Goal: Task Accomplishment & Management: Manage account settings

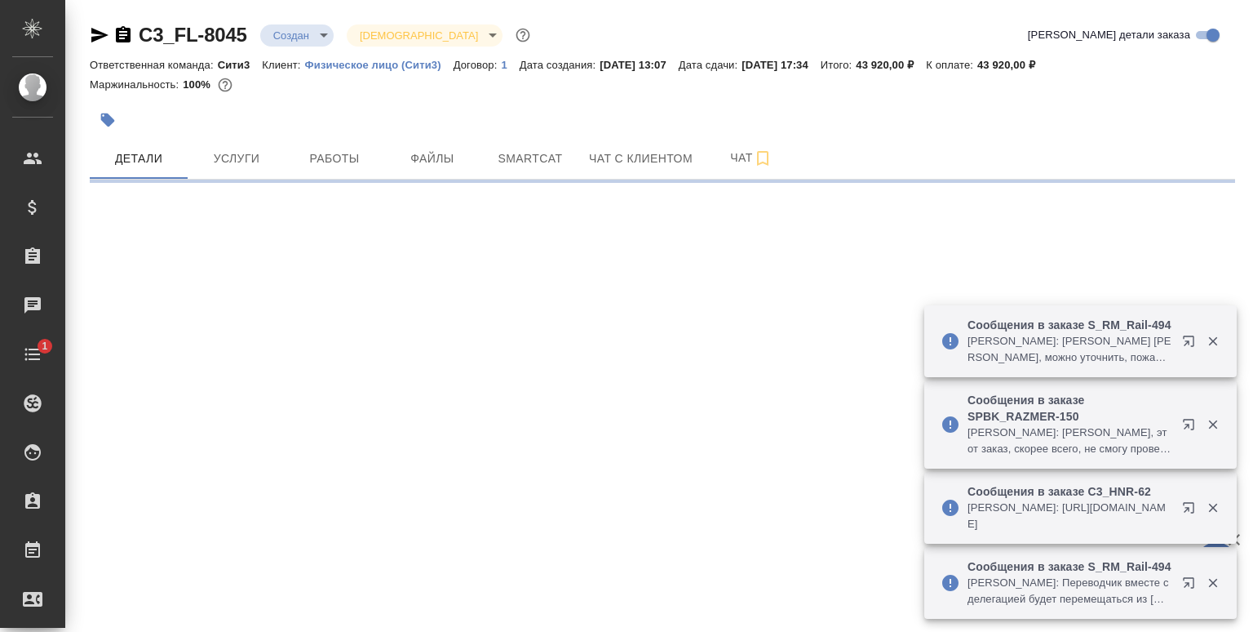
select select "RU"
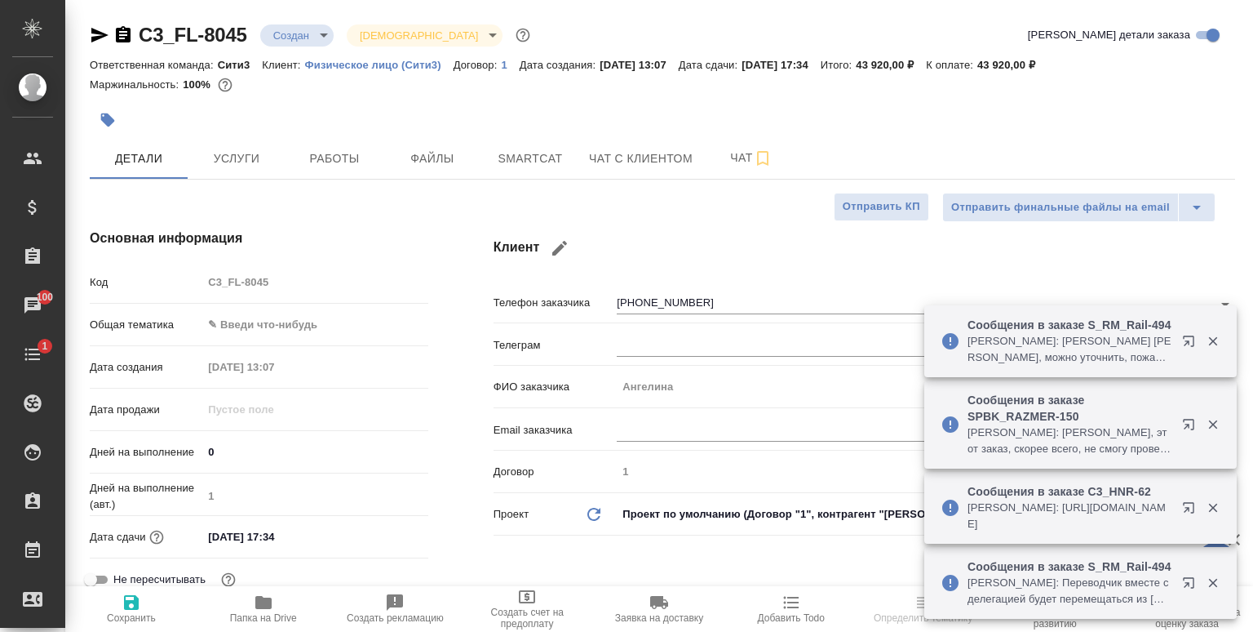
type textarea "x"
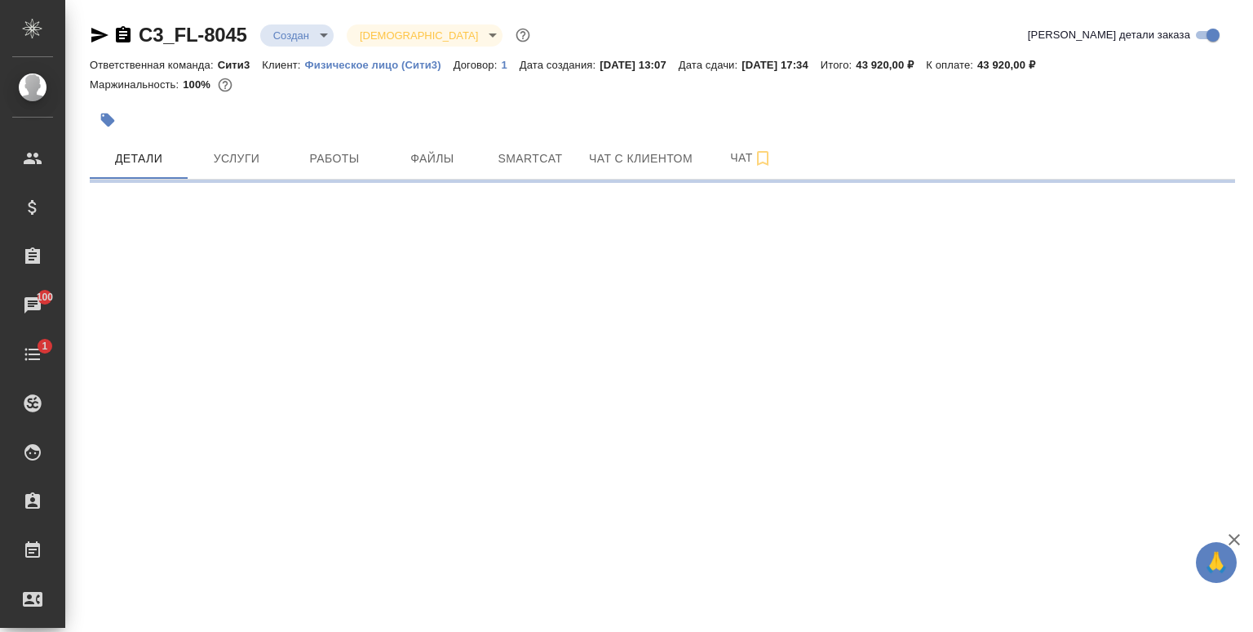
select select "RU"
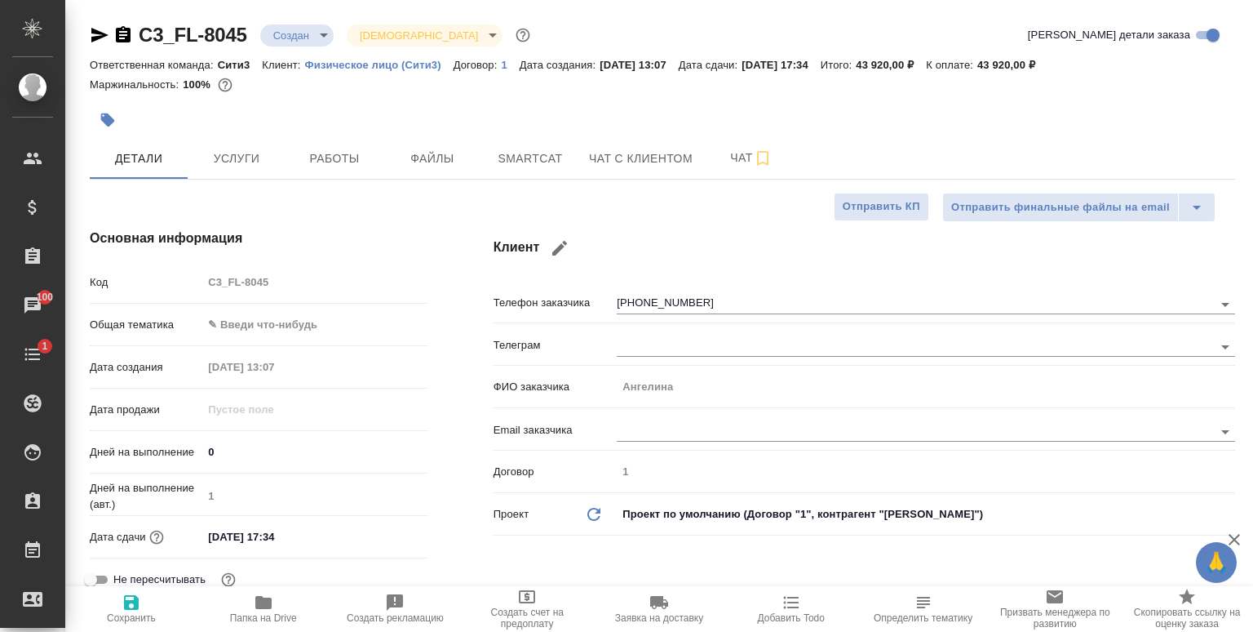
type textarea "x"
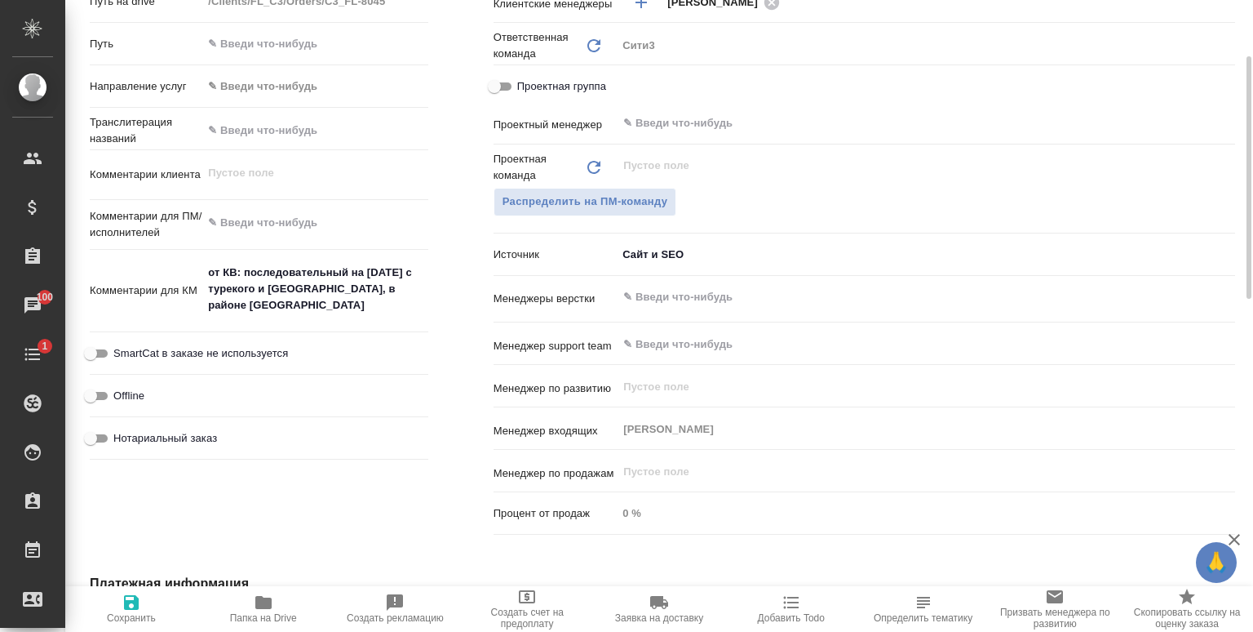
scroll to position [163, 0]
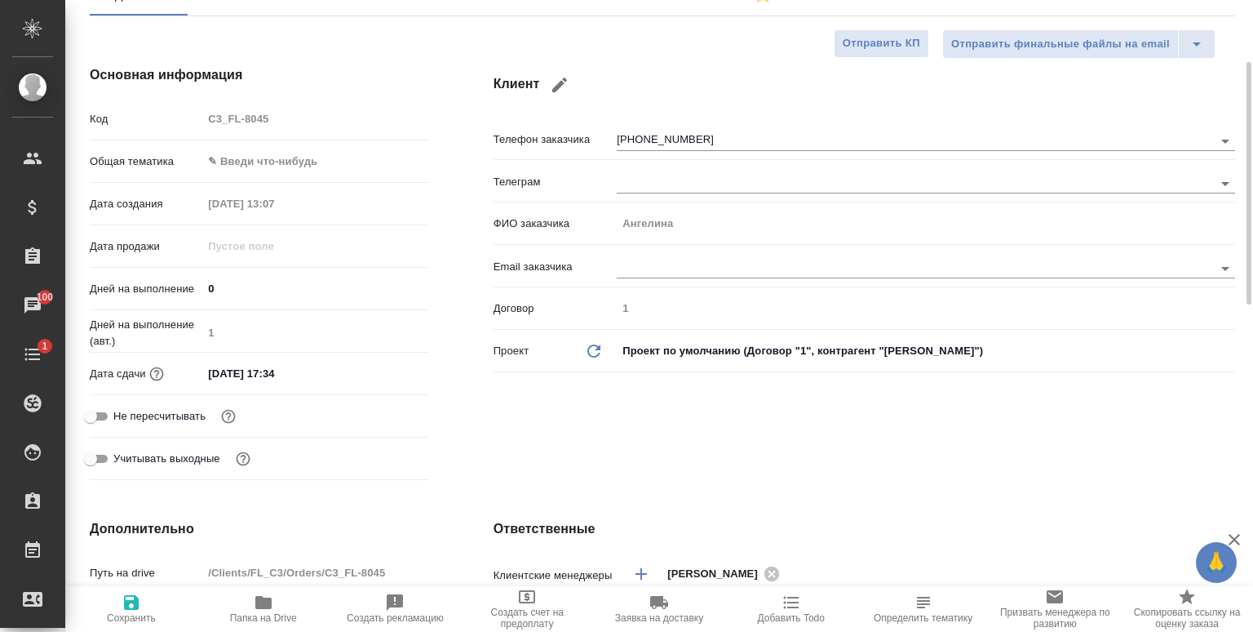
type textarea "x"
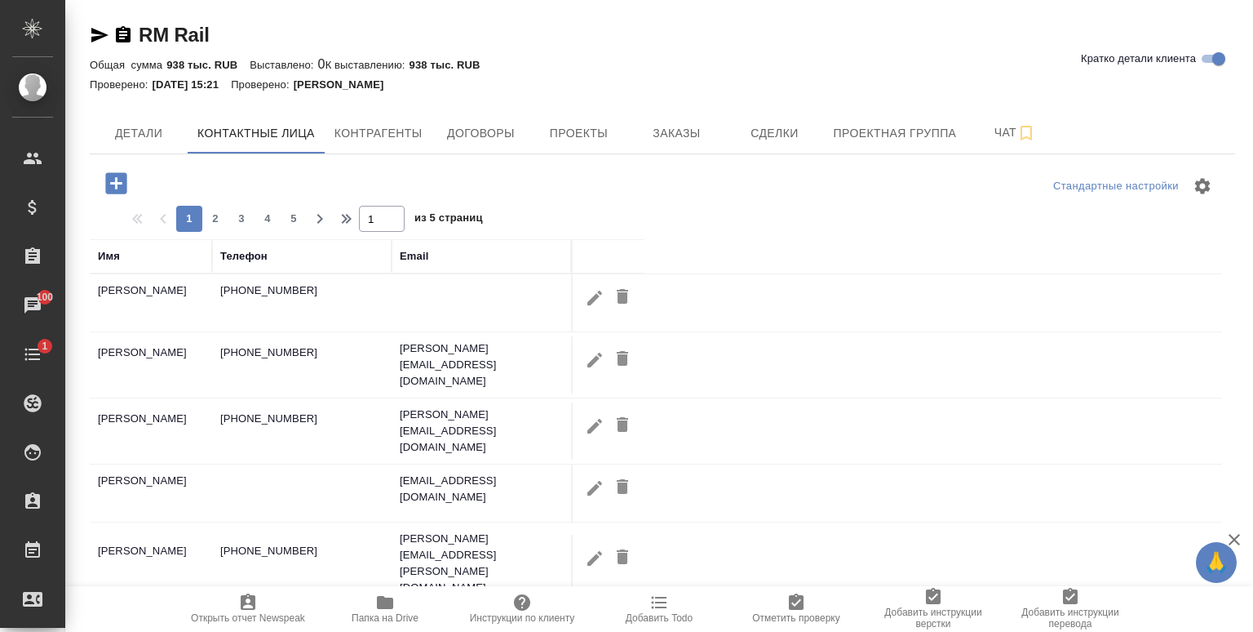
select select "RU"
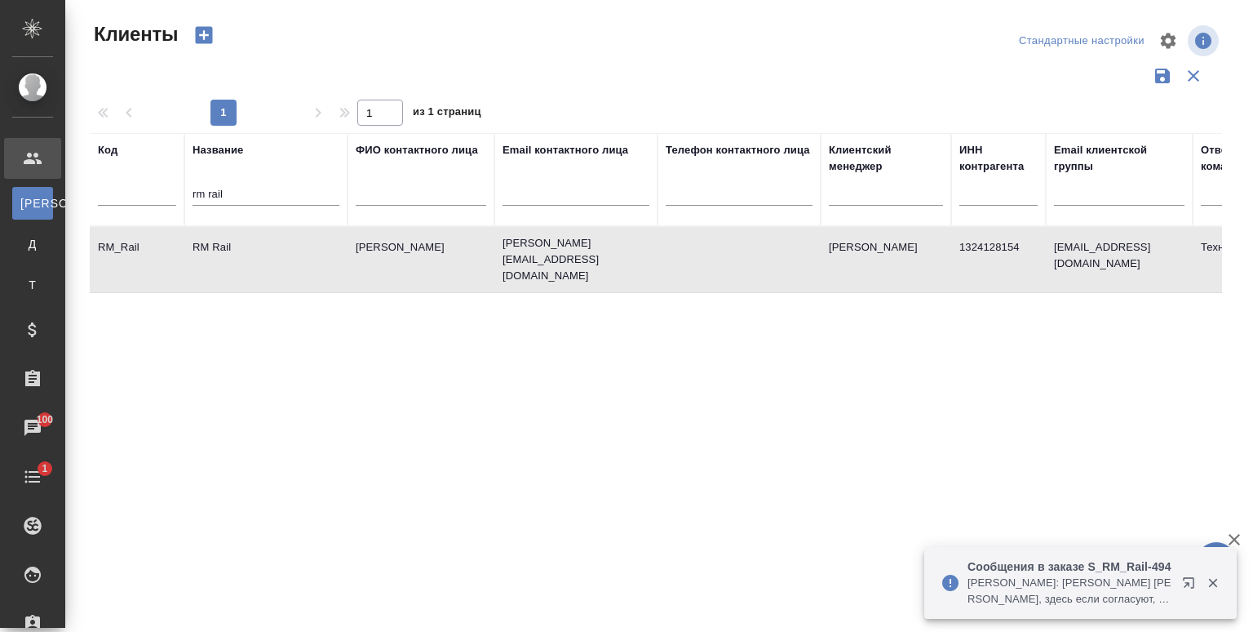
select select "RU"
drag, startPoint x: 262, startPoint y: 194, endPoint x: 86, endPoint y: 195, distance: 176.3
click at [85, 195] on div "Клиенты Стандартные настройки 1 1 из 1 страниц Код Название rm rail ФИО контакт…" at bounding box center [663, 364] width 1164 height 729
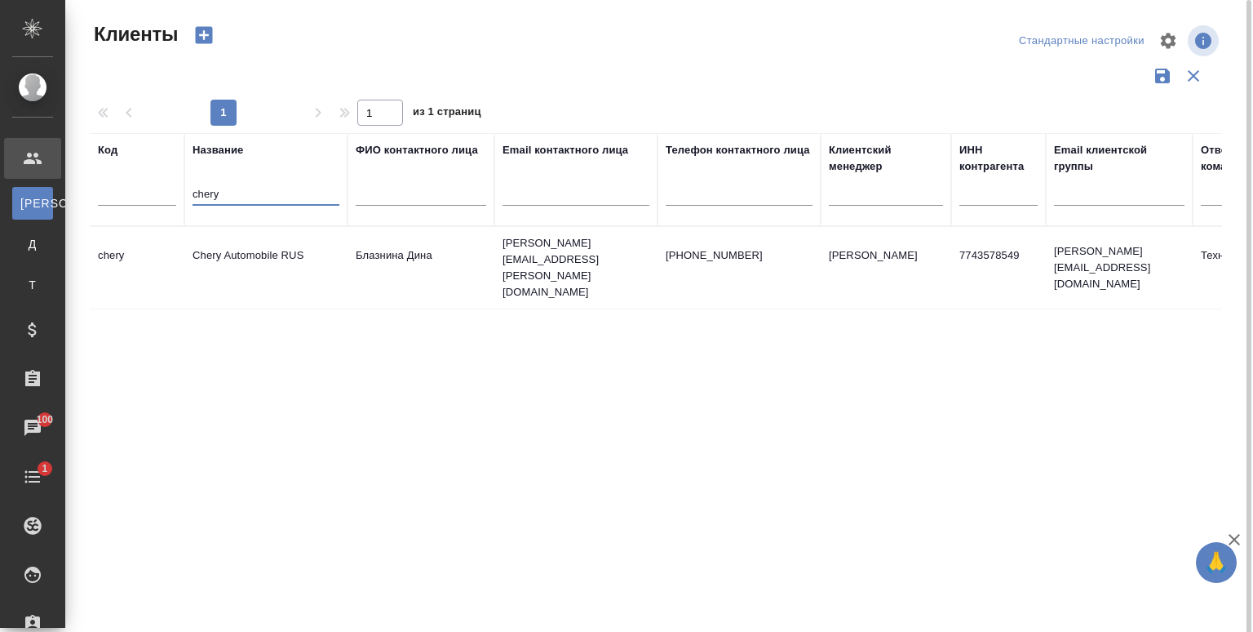
type input "chery"
click at [255, 243] on td "Chery Automobile RUS" at bounding box center [265, 267] width 163 height 57
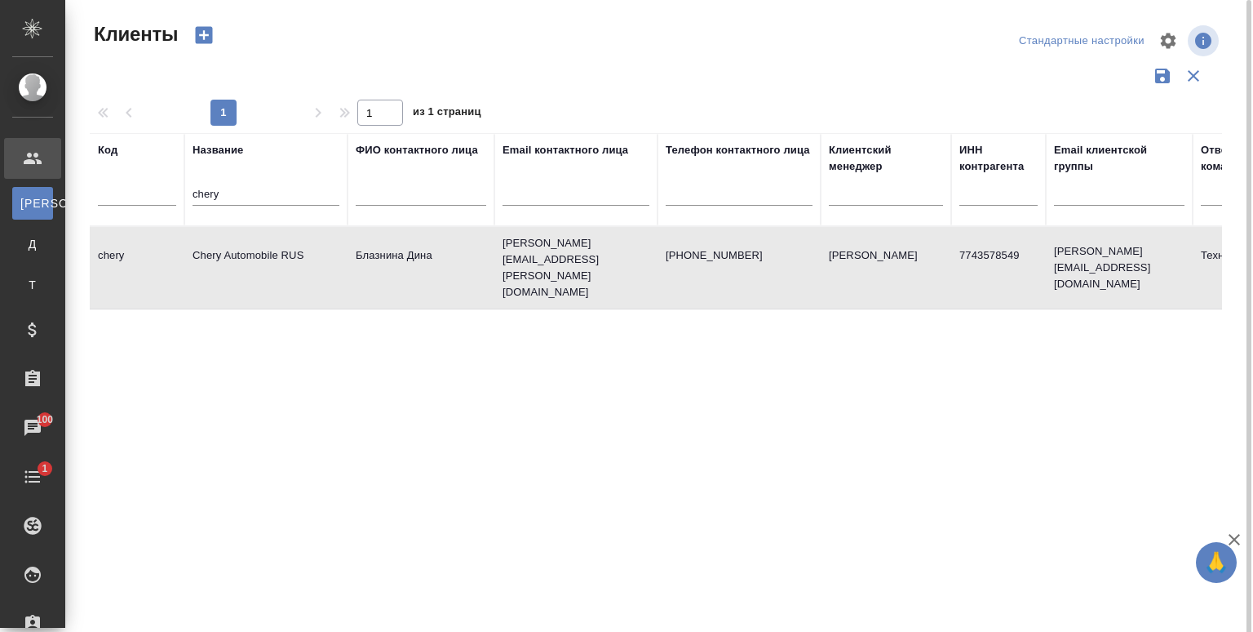
click at [255, 241] on td "Chery Automobile RUS" at bounding box center [265, 267] width 163 height 57
click at [257, 242] on td "Chery Automobile RUS" at bounding box center [265, 267] width 163 height 57
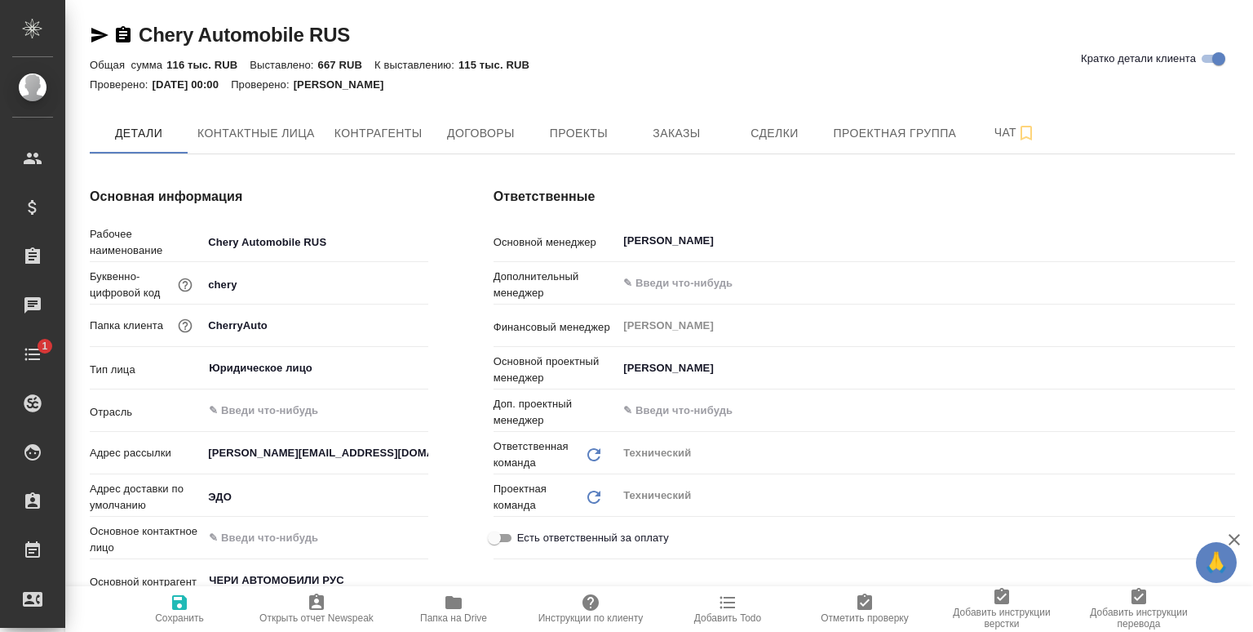
type textarea "x"
click at [543, 136] on span "Проекты" at bounding box center [578, 133] width 78 height 20
type textarea "x"
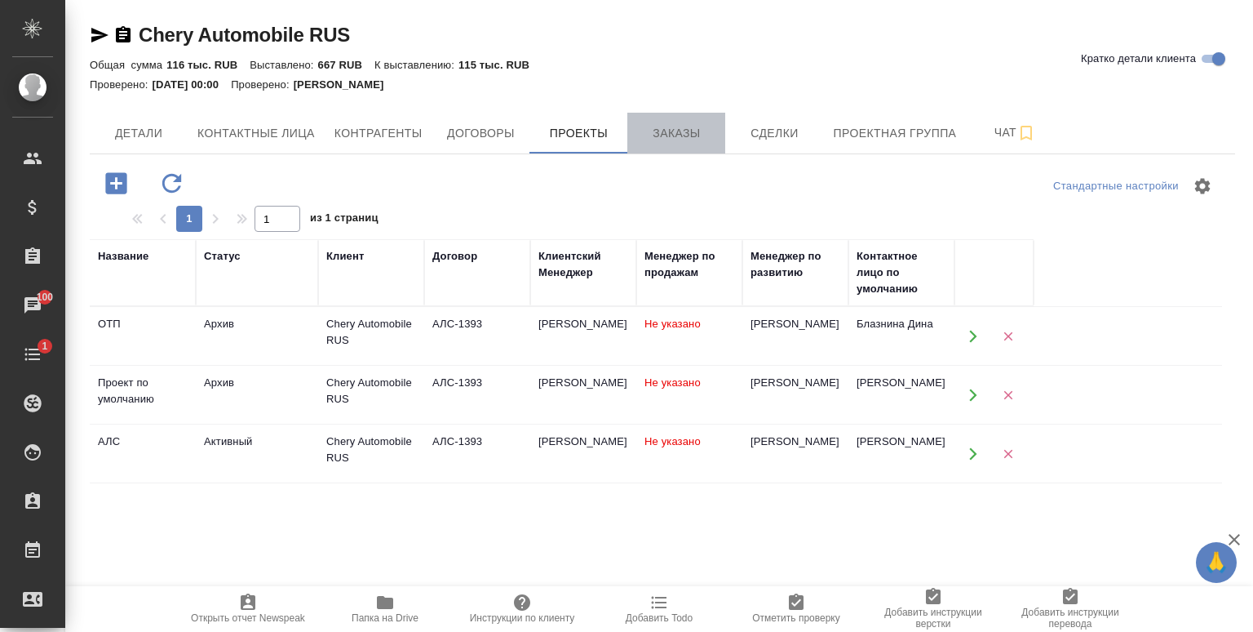
click at [632, 126] on button "Заказы" at bounding box center [676, 133] width 98 height 41
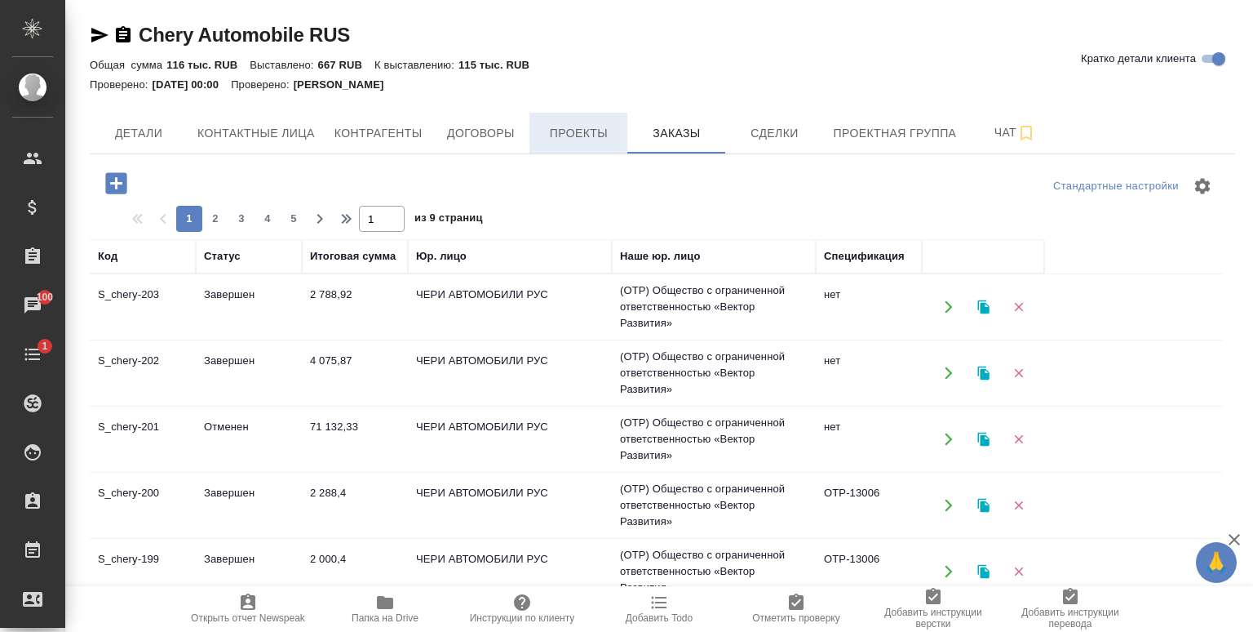
scroll to position [82, 0]
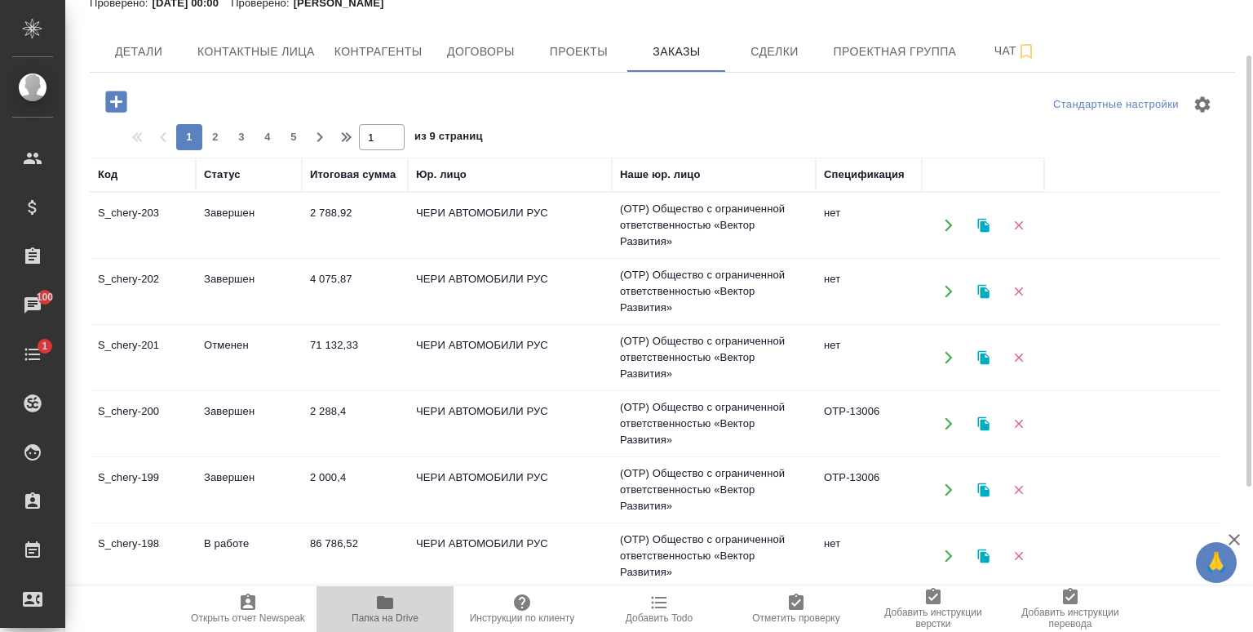
click at [388, 609] on icon "button" at bounding box center [385, 602] width 20 height 20
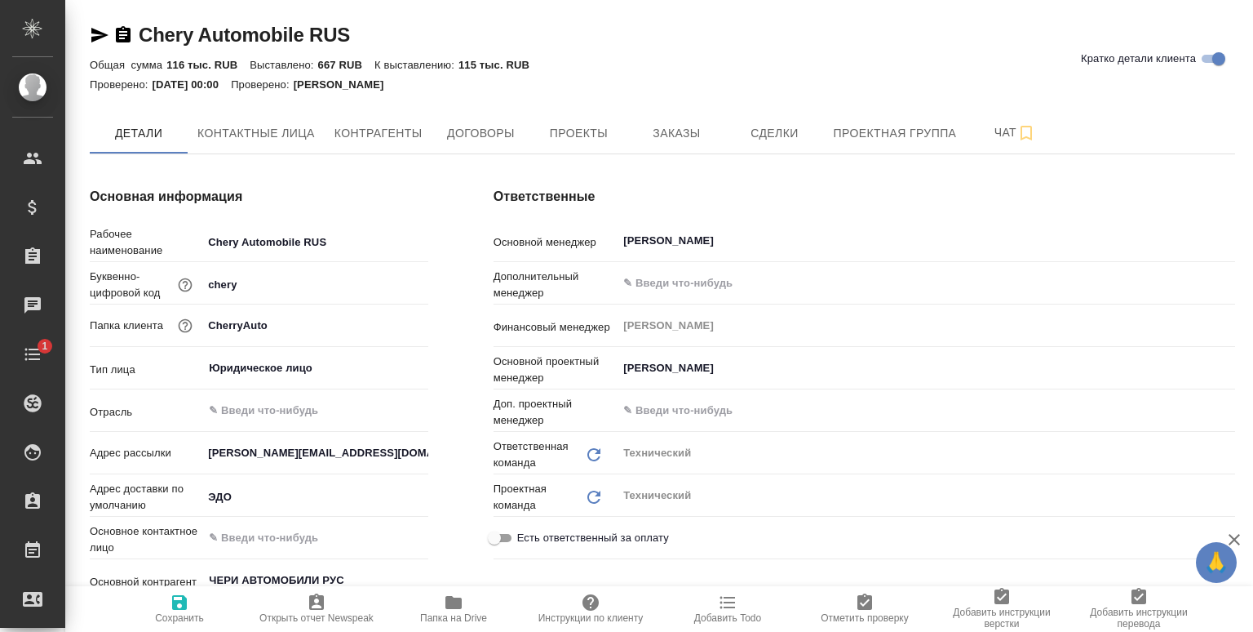
type textarea "x"
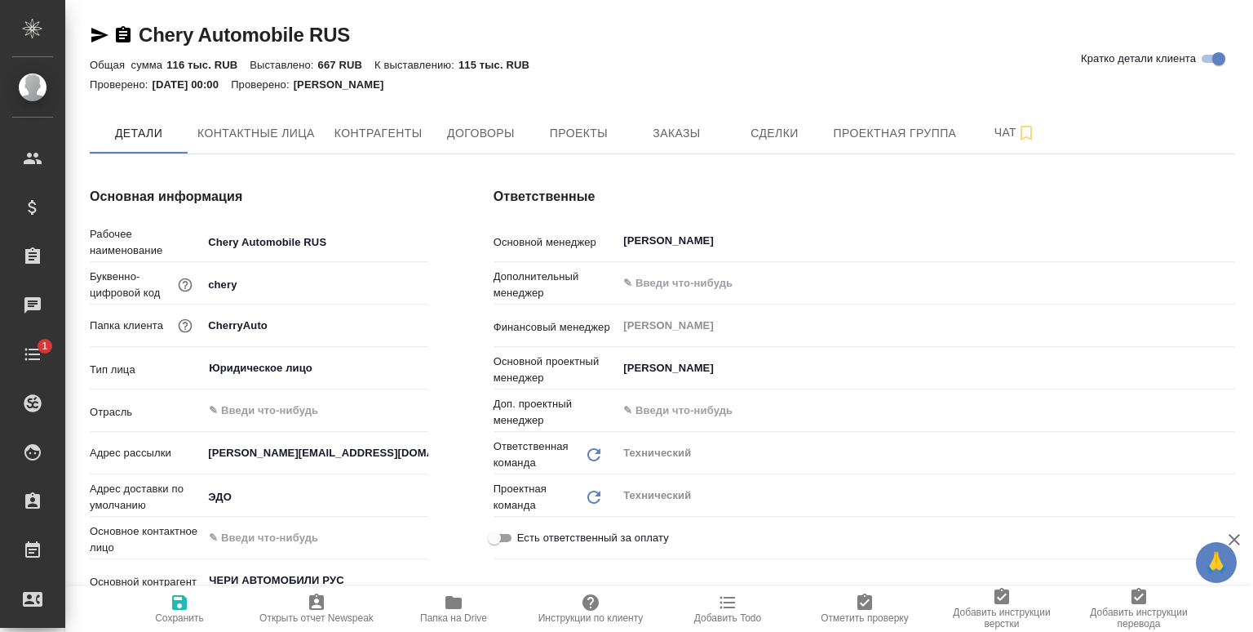
type textarea "x"
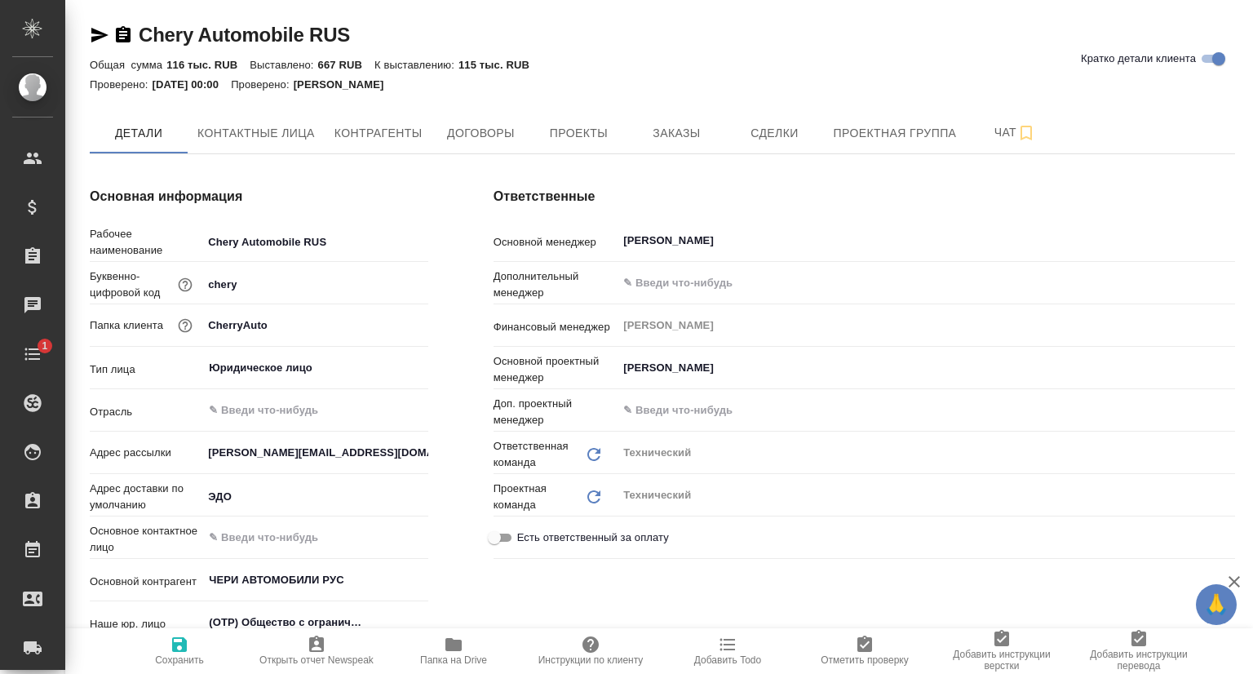
type textarea "x"
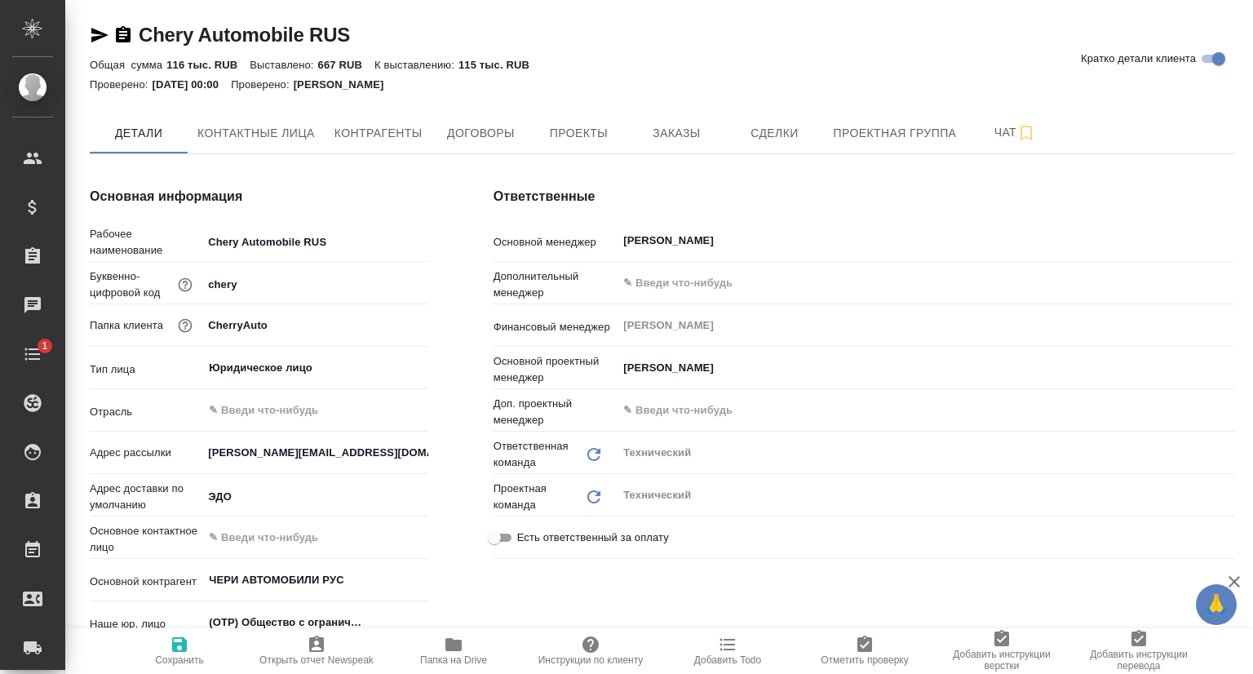
type textarea "x"
click at [98, 38] on icon "button" at bounding box center [99, 35] width 17 height 15
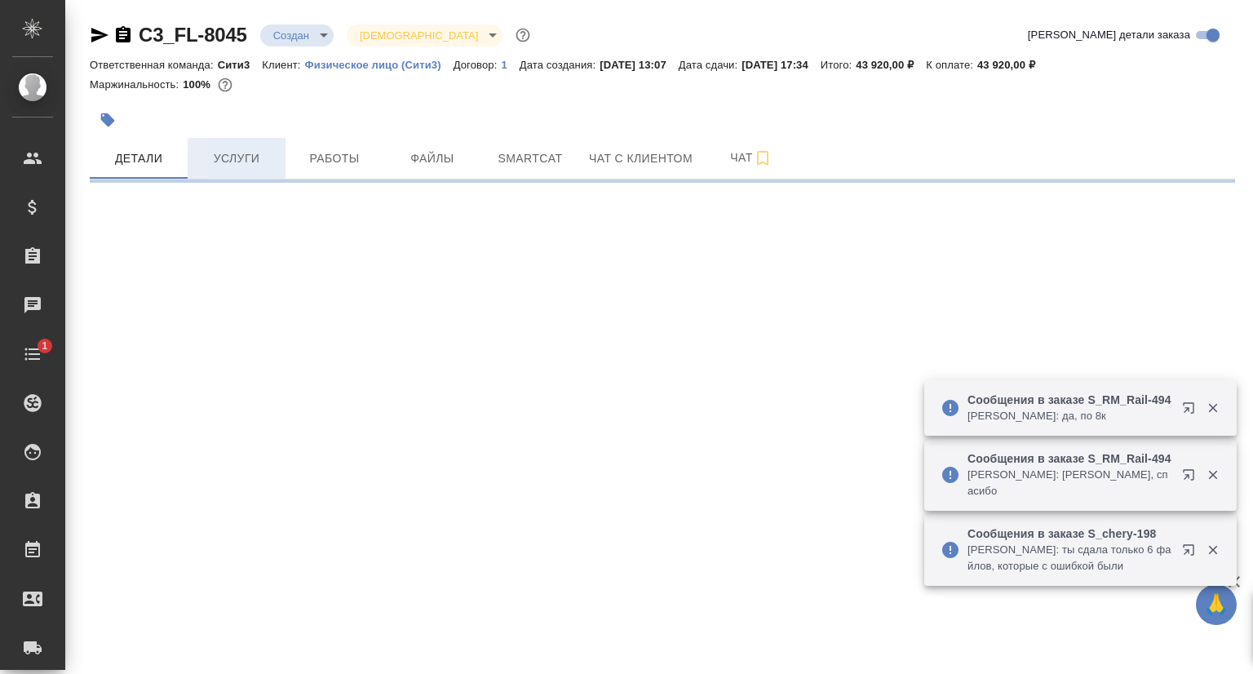
select select "RU"
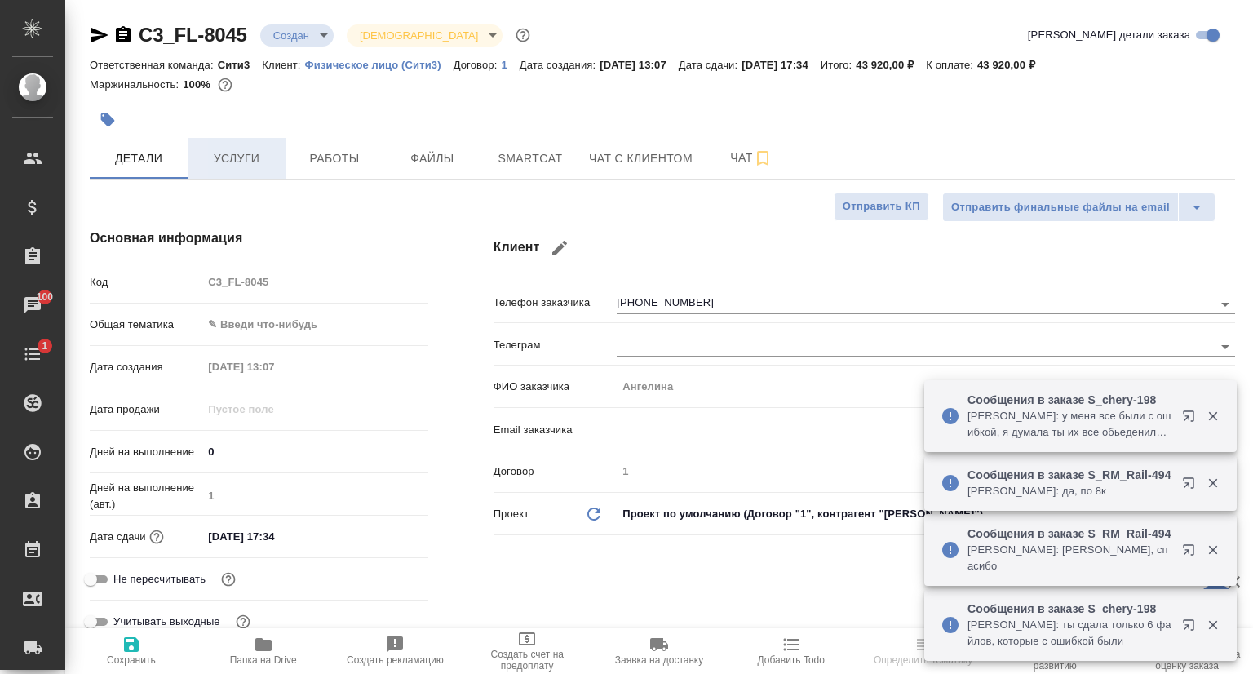
type textarea "x"
click at [233, 162] on span "Услуги" at bounding box center [236, 159] width 78 height 20
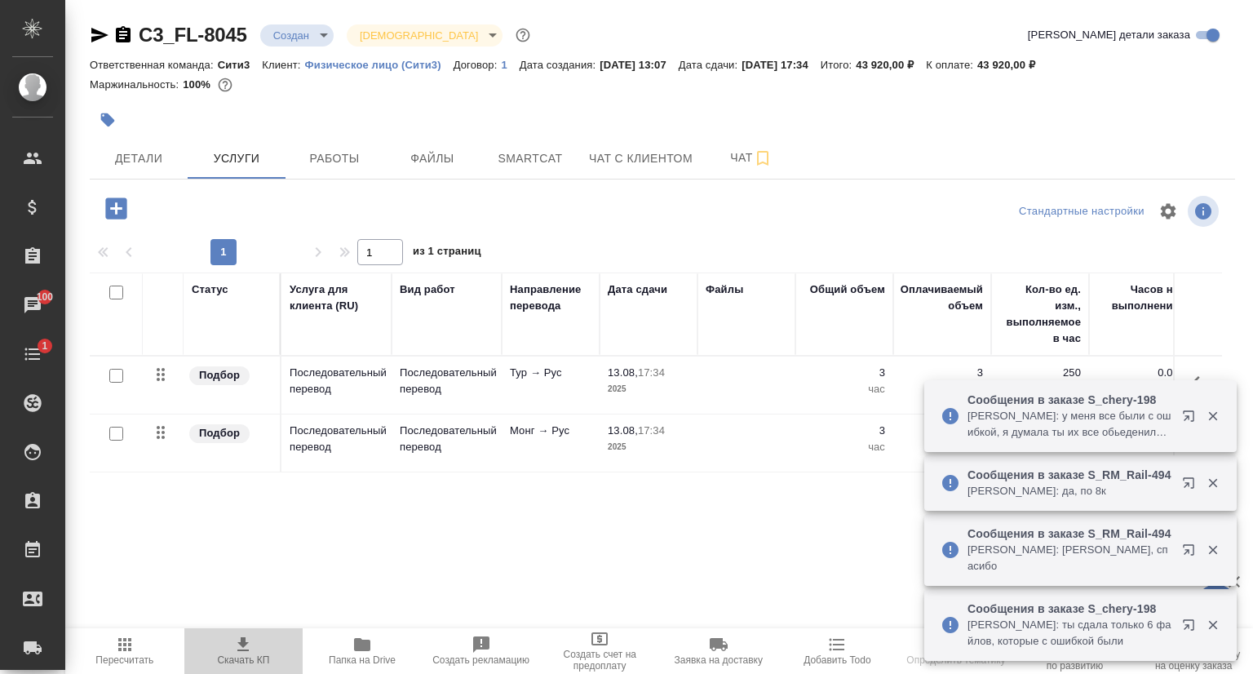
click at [255, 654] on span "Скачать КП" at bounding box center [244, 650] width 100 height 31
